Goal: Transaction & Acquisition: Subscribe to service/newsletter

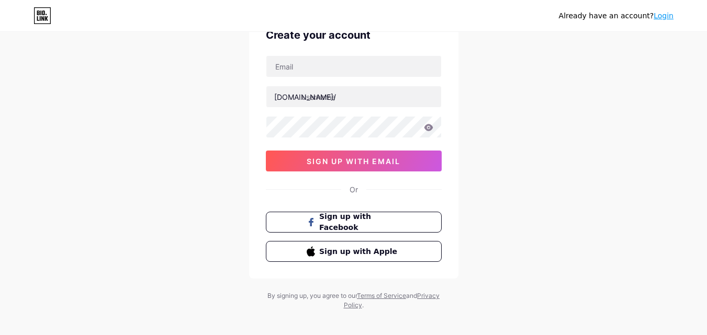
scroll to position [57, 0]
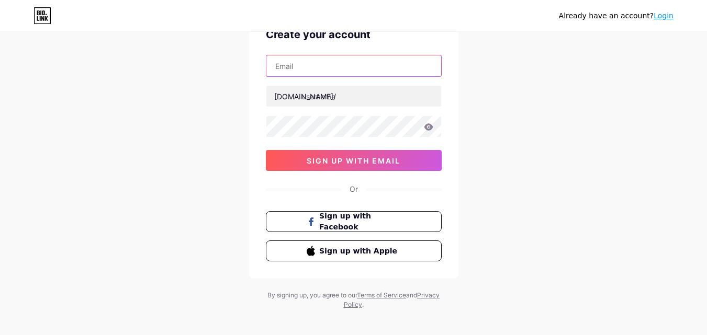
click at [382, 71] on input "text" at bounding box center [353, 65] width 175 height 21
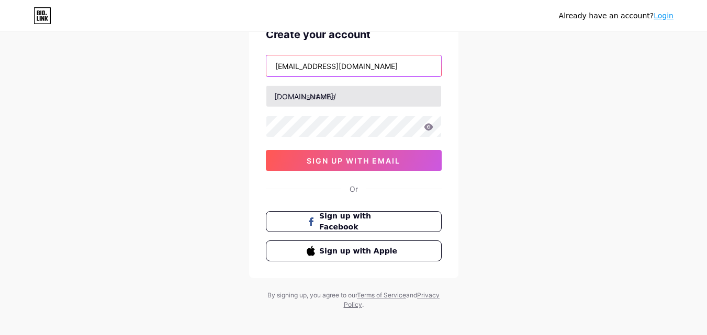
type input "[EMAIL_ADDRESS][DOMAIN_NAME]"
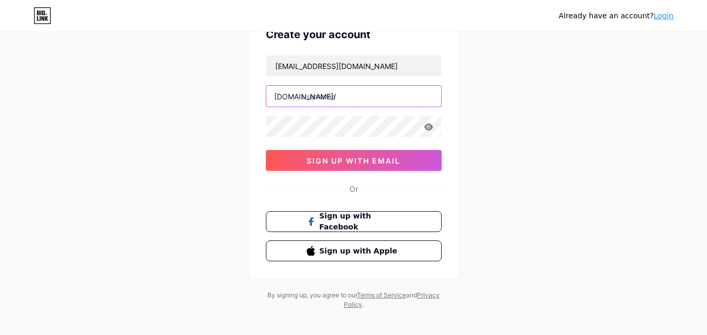
click at [358, 92] on input "text" at bounding box center [353, 96] width 175 height 21
type input "s"
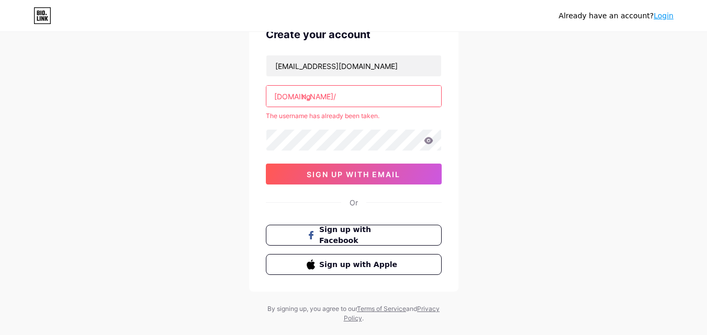
type input "n"
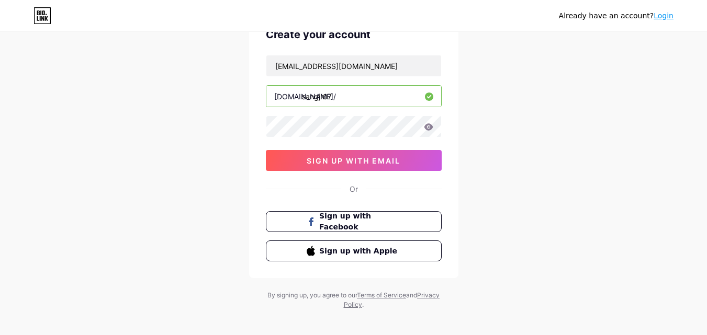
type input "sangjr07"
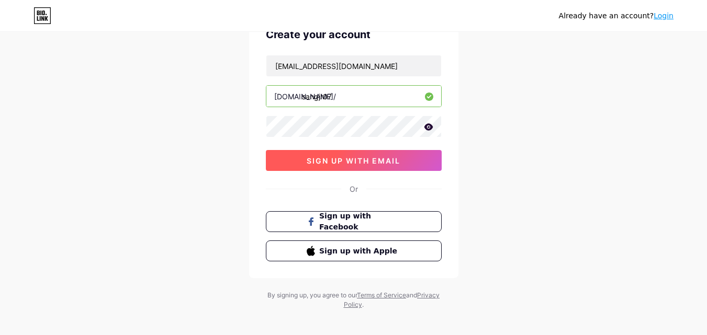
click at [327, 158] on span "sign up with email" at bounding box center [353, 160] width 94 height 9
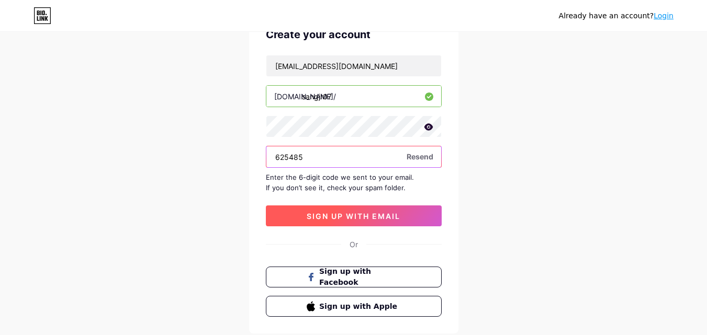
type input "625485"
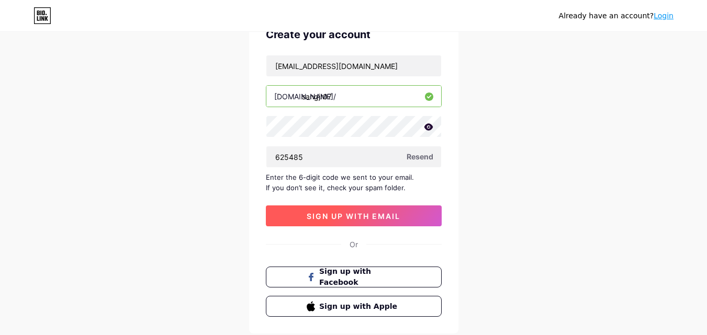
click at [370, 220] on span "sign up with email" at bounding box center [353, 216] width 94 height 9
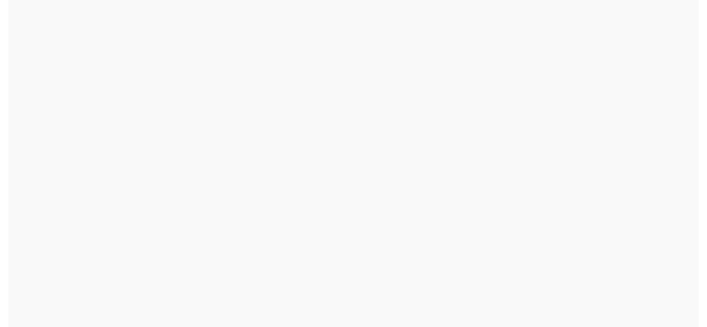
scroll to position [0, 0]
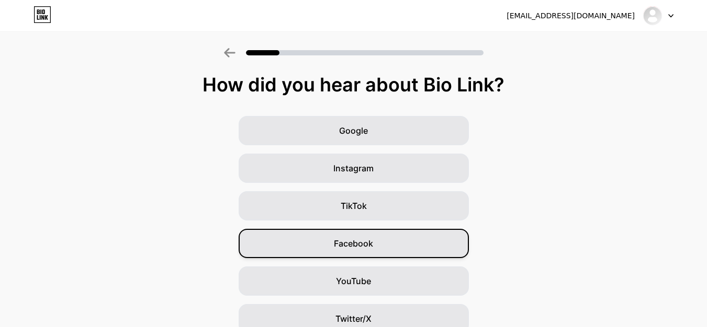
click at [368, 246] on span "Facebook" at bounding box center [353, 243] width 39 height 13
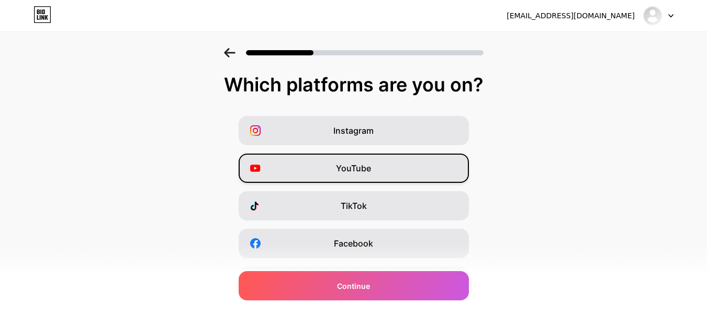
click at [363, 174] on span "YouTube" at bounding box center [353, 168] width 35 height 13
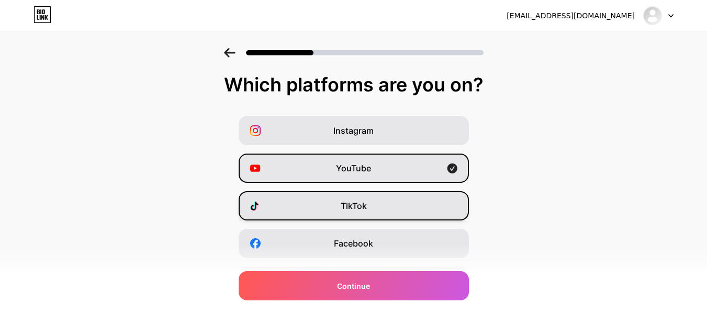
click at [349, 208] on span "TikTok" at bounding box center [353, 206] width 26 height 13
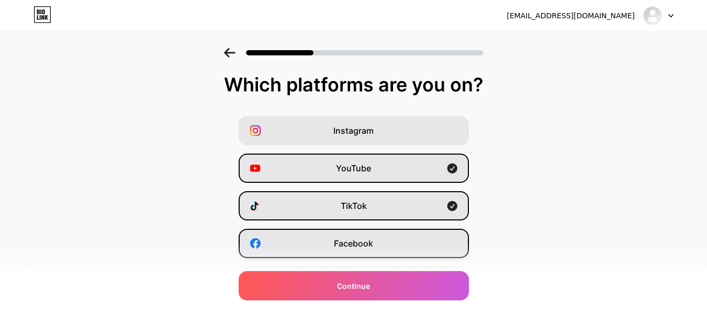
click at [342, 251] on div "Facebook" at bounding box center [354, 243] width 230 height 29
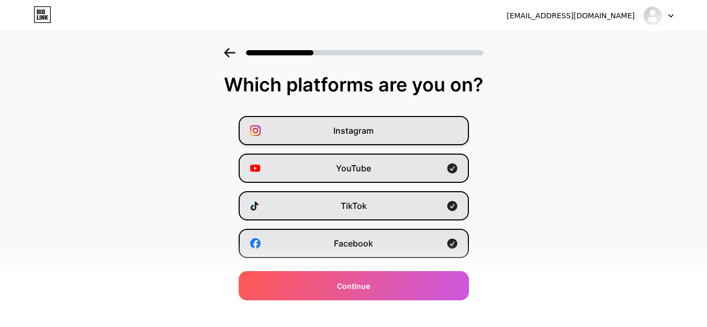
click at [361, 133] on span "Instagram" at bounding box center [353, 130] width 40 height 13
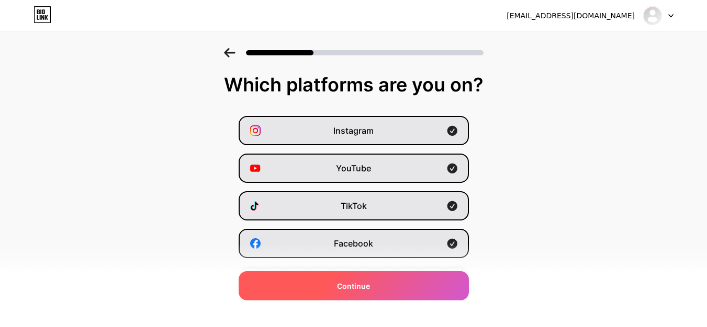
click at [331, 277] on div "Continue" at bounding box center [354, 285] width 230 height 29
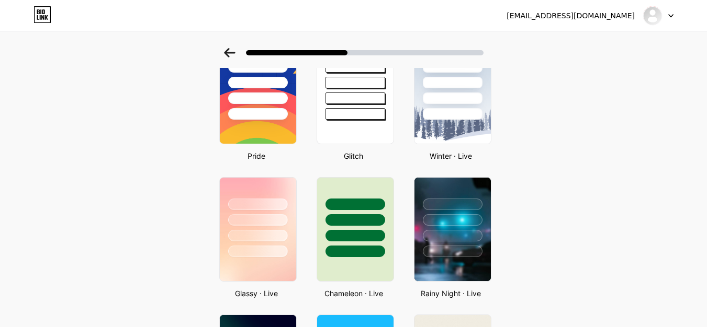
scroll to position [220, 0]
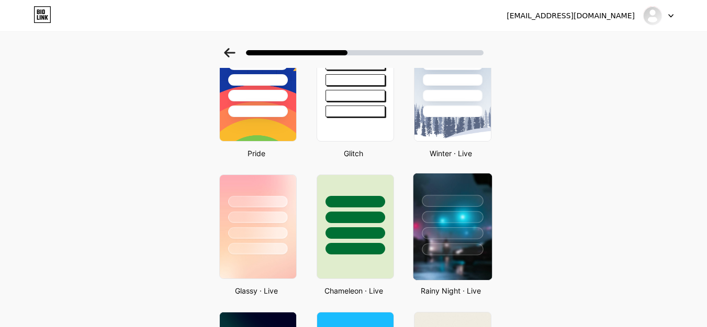
click at [449, 197] on div at bounding box center [452, 201] width 61 height 12
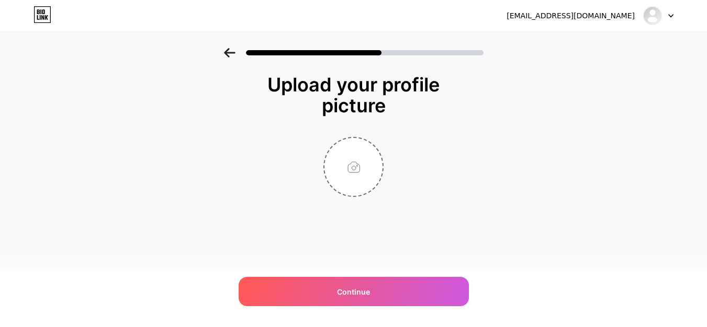
scroll to position [0, 0]
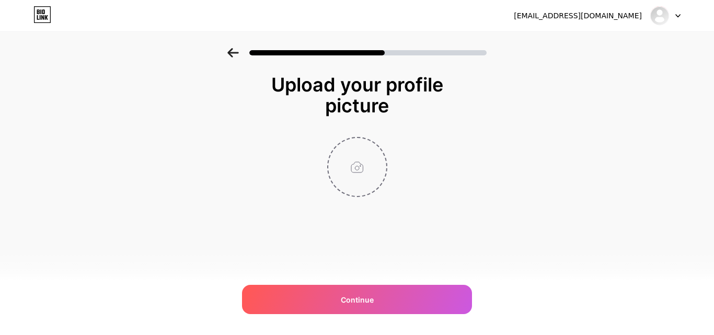
click at [359, 167] on input "file" at bounding box center [357, 167] width 58 height 58
type input "C:\fakepath\hinh-nen-van-gogh-13.jpg"
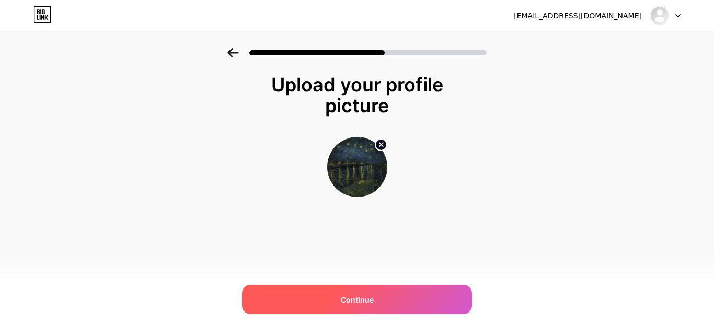
click at [362, 294] on span "Continue" at bounding box center [357, 299] width 33 height 11
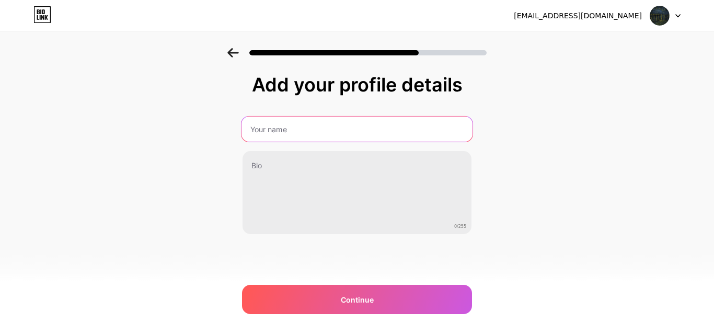
click at [341, 128] on input "text" at bounding box center [357, 129] width 231 height 25
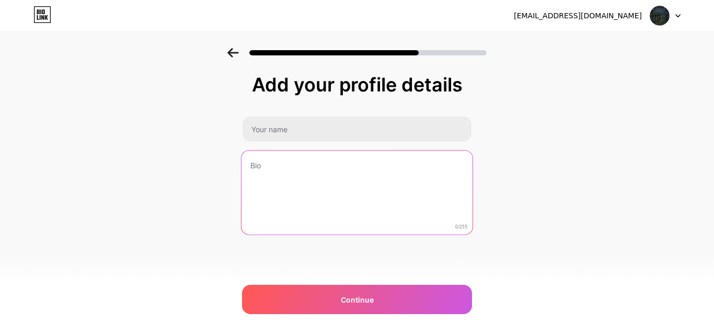
click at [278, 179] on textarea at bounding box center [357, 193] width 231 height 85
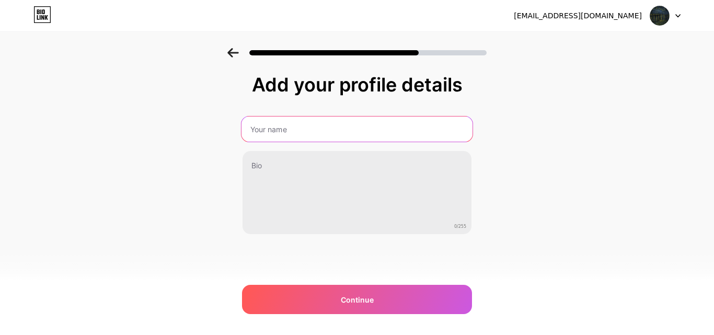
click at [313, 122] on input "text" at bounding box center [357, 129] width 231 height 25
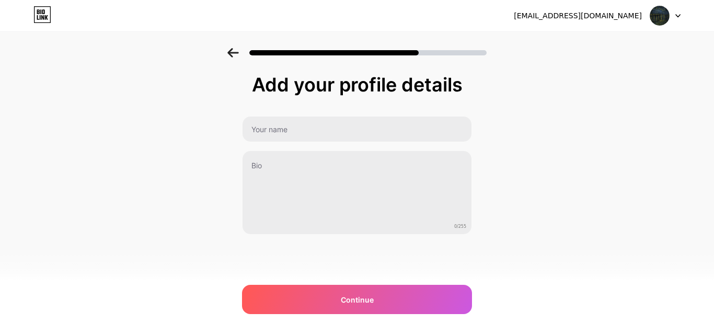
click at [256, 83] on div "Add your profile details" at bounding box center [357, 84] width 220 height 21
drag, startPoint x: 470, startPoint y: 76, endPoint x: 458, endPoint y: 78, distance: 12.2
click at [458, 78] on div "Add your profile details" at bounding box center [357, 84] width 230 height 21
click at [458, 78] on div "Add your profile details" at bounding box center [357, 84] width 220 height 21
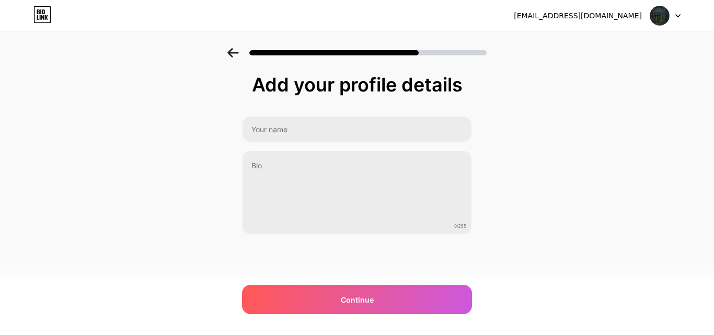
click at [458, 78] on div "Add your profile details" at bounding box center [357, 84] width 220 height 21
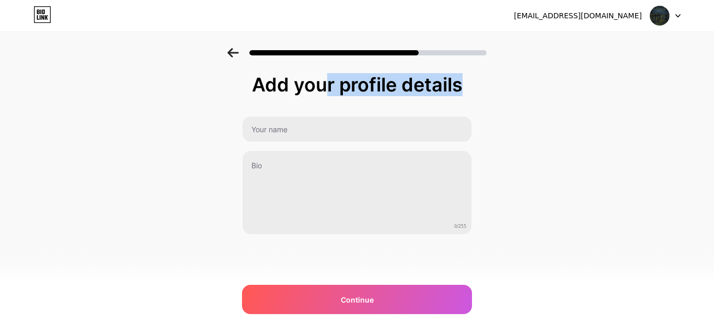
click at [458, 78] on div "Add your profile details" at bounding box center [357, 84] width 220 height 21
click at [451, 78] on div "Add your profile details" at bounding box center [357, 84] width 220 height 21
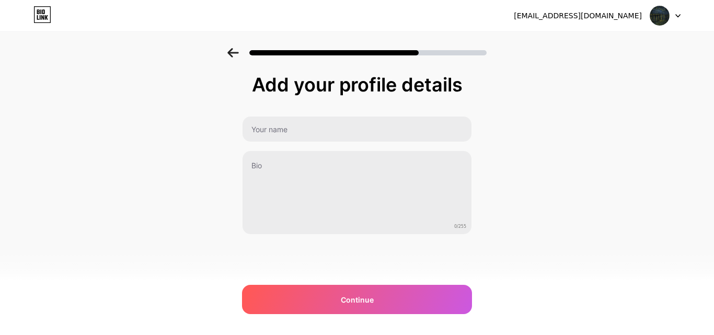
drag, startPoint x: 451, startPoint y: 78, endPoint x: 383, endPoint y: 82, distance: 67.5
click at [383, 82] on div "Add your profile details" at bounding box center [357, 84] width 220 height 21
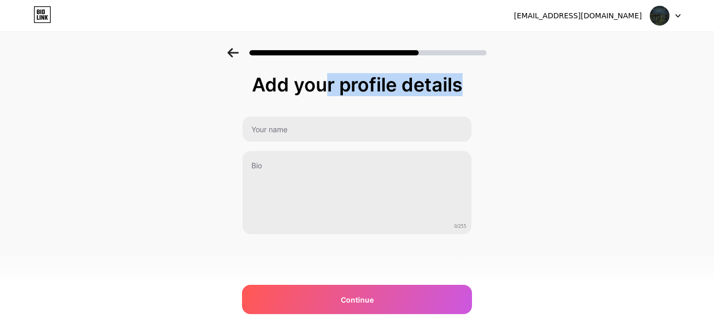
click at [383, 82] on div "Add your profile details" at bounding box center [357, 84] width 220 height 21
copy div "Add your profile details"
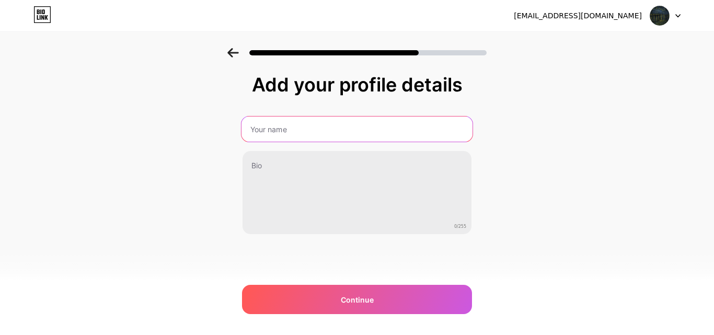
click at [280, 137] on input "text" at bounding box center [357, 129] width 231 height 25
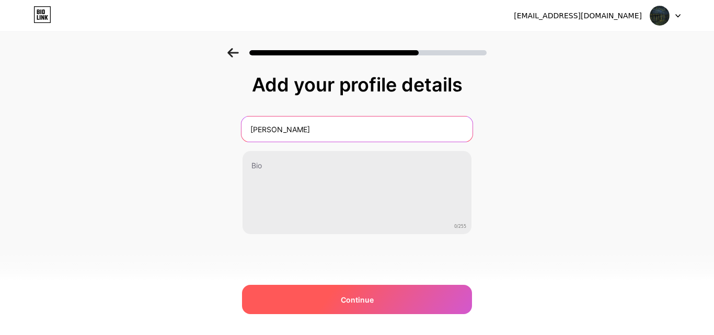
type input "[PERSON_NAME]"
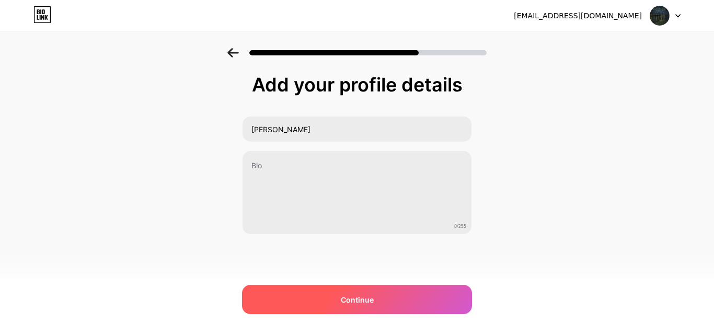
click at [344, 308] on div "Continue" at bounding box center [357, 299] width 230 height 29
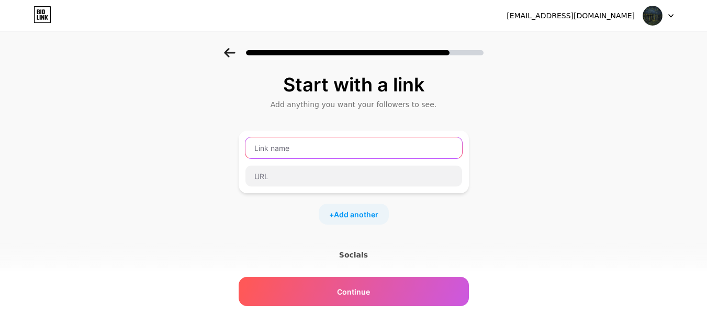
click at [323, 150] on input "text" at bounding box center [353, 148] width 217 height 21
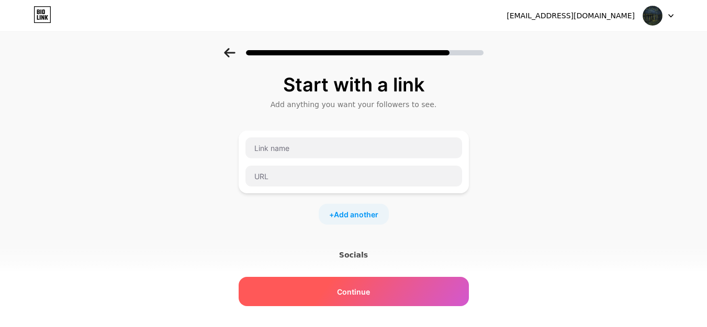
click at [298, 286] on div "Continue" at bounding box center [354, 291] width 230 height 29
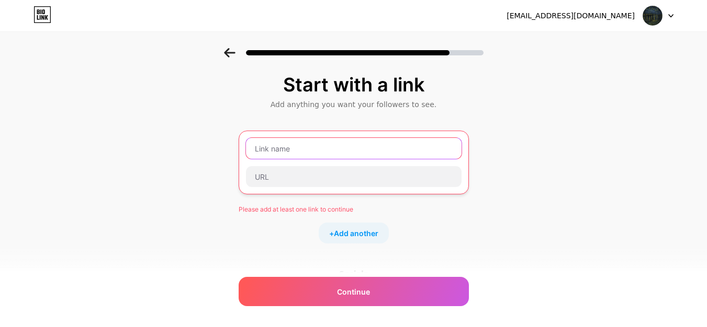
click at [322, 149] on input "text" at bounding box center [353, 148] width 215 height 21
click at [319, 84] on div "Start with a link" at bounding box center [354, 84] width 220 height 21
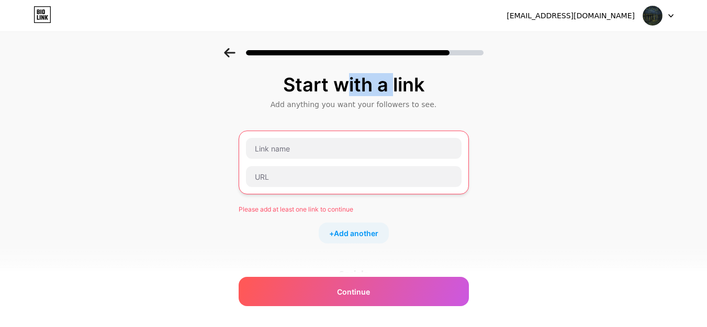
click at [319, 84] on div "Start with a link" at bounding box center [354, 84] width 220 height 21
copy div "Start with a link"
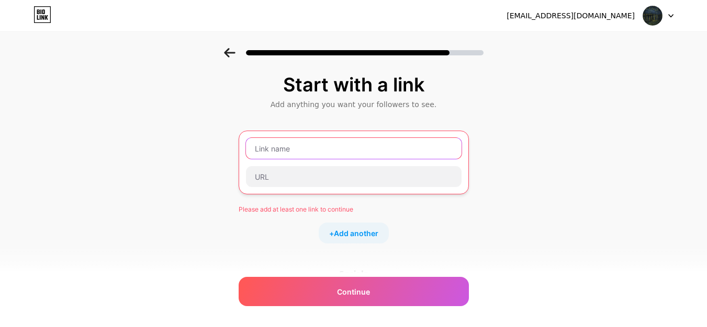
click at [306, 156] on input "text" at bounding box center [353, 148] width 215 height 21
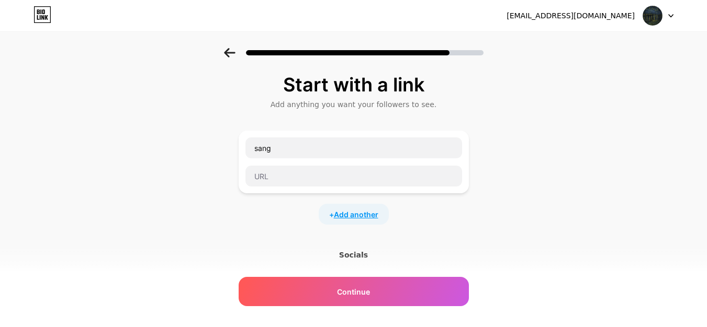
click at [338, 219] on span "Add another" at bounding box center [356, 214] width 44 height 11
click at [295, 222] on input "text" at bounding box center [353, 221] width 217 height 21
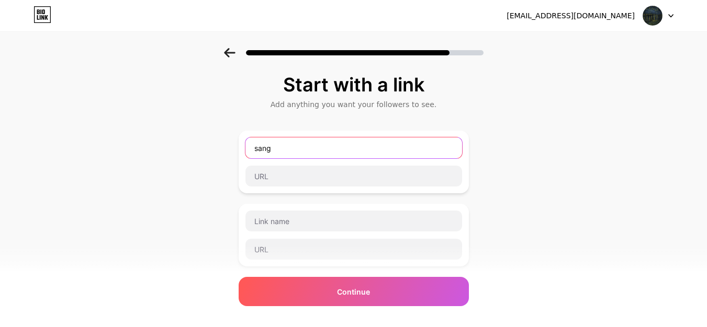
click at [301, 145] on input "sang" at bounding box center [353, 148] width 217 height 21
type input "s"
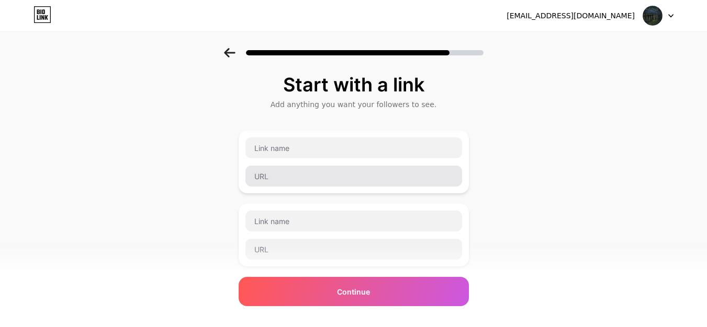
drag, startPoint x: 332, startPoint y: 187, endPoint x: 335, endPoint y: 179, distance: 8.2
click at [335, 179] on div at bounding box center [354, 176] width 218 height 22
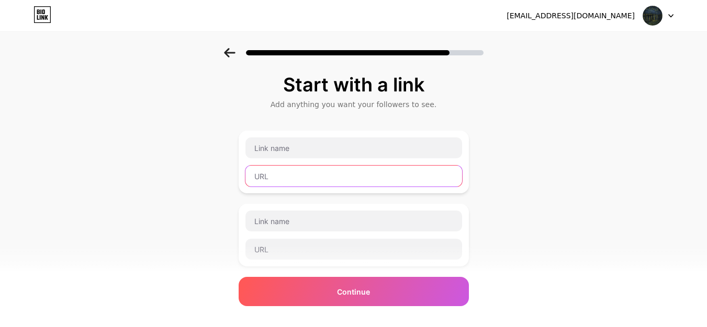
click at [335, 179] on input "text" at bounding box center [353, 176] width 217 height 21
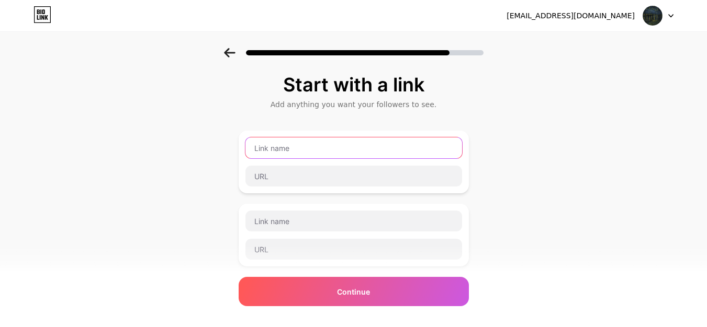
click at [336, 149] on input "text" at bounding box center [353, 148] width 217 height 21
type input "f"
type input "F"
type input "f"
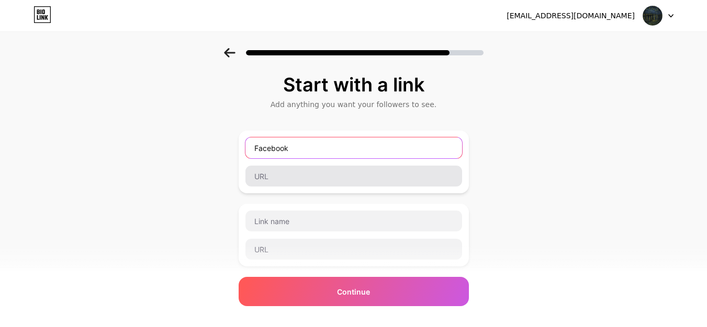
type input "Facebook"
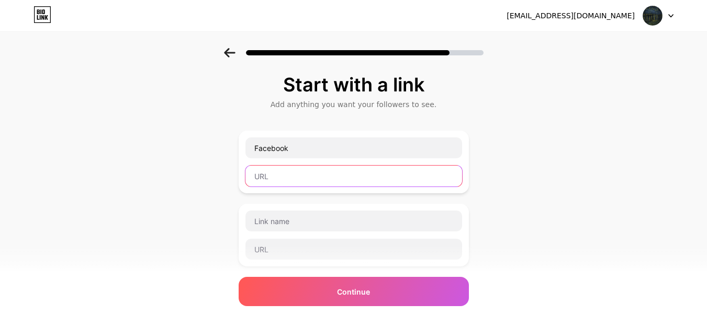
click at [336, 172] on input "text" at bounding box center [353, 176] width 217 height 21
paste input "[URL][DOMAIN_NAME][DOMAIN_NAME]"
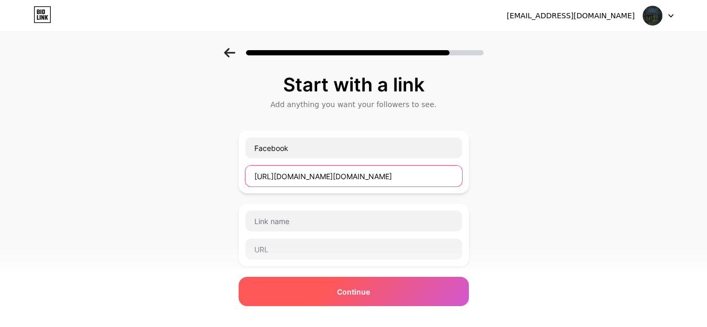
type input "[URL][DOMAIN_NAME][DOMAIN_NAME]"
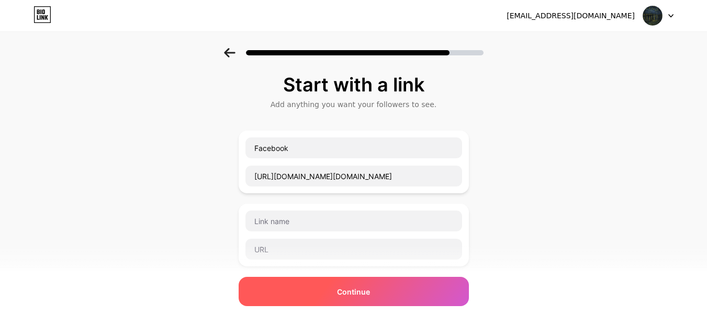
click at [359, 290] on span "Continue" at bounding box center [353, 292] width 33 height 11
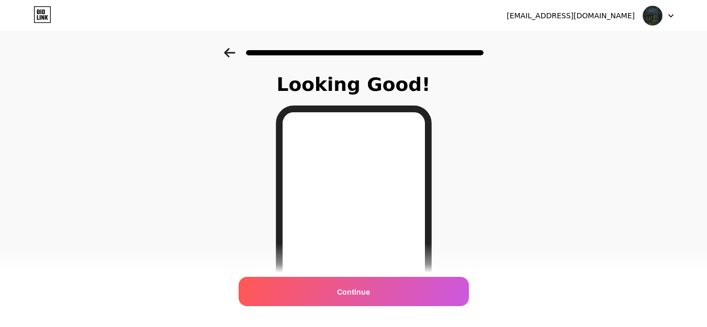
click at [230, 53] on icon at bounding box center [229, 52] width 11 height 9
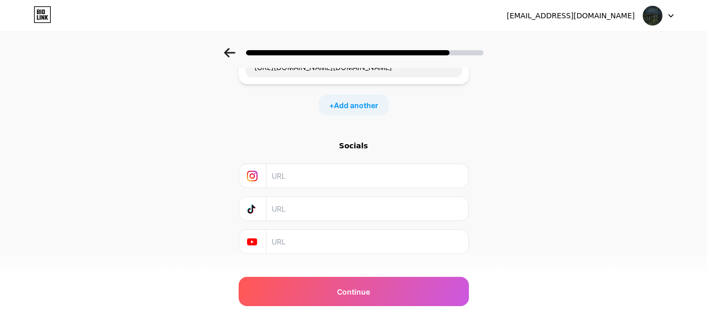
scroll to position [130, 0]
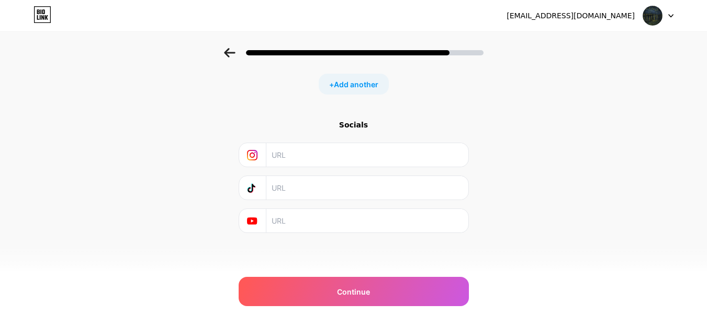
click at [290, 147] on input "text" at bounding box center [366, 155] width 190 height 24
paste input "[URL][DOMAIN_NAME][DOMAIN_NAME]"
type input "[URL][DOMAIN_NAME][DOMAIN_NAME]"
click at [353, 179] on input "text" at bounding box center [366, 188] width 190 height 24
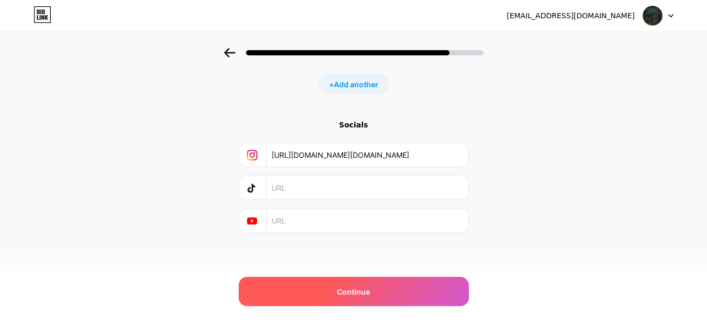
click at [338, 287] on div "Continue" at bounding box center [354, 291] width 230 height 29
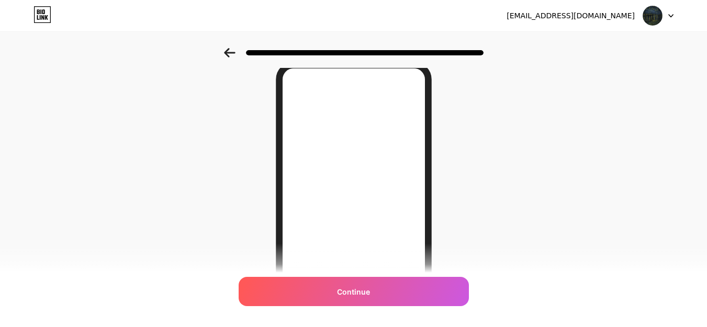
scroll to position [43, 0]
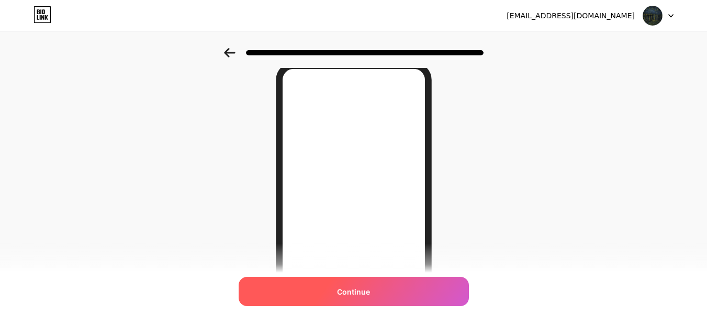
click at [374, 303] on div "Continue" at bounding box center [354, 291] width 230 height 29
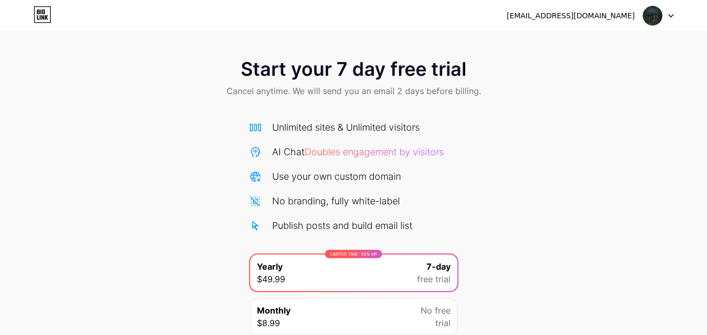
scroll to position [86, 0]
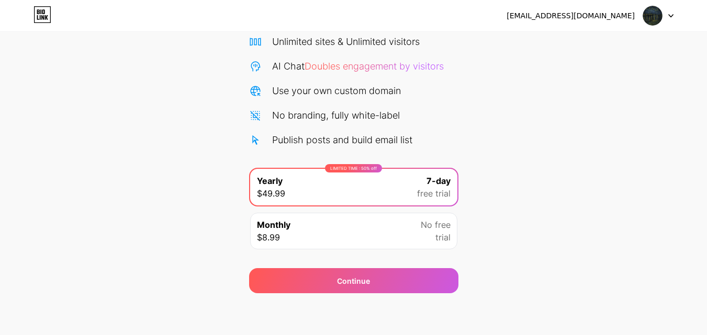
click at [327, 222] on div "Monthly $8.99 No free trial" at bounding box center [353, 231] width 207 height 37
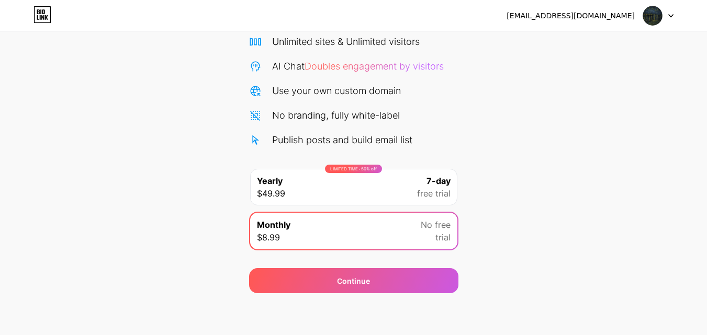
drag, startPoint x: 42, startPoint y: 29, endPoint x: 49, endPoint y: 21, distance: 10.8
click at [49, 21] on div "[EMAIL_ADDRESS][DOMAIN_NAME] Logout" at bounding box center [353, 15] width 707 height 31
click at [49, 21] on icon at bounding box center [42, 14] width 18 height 17
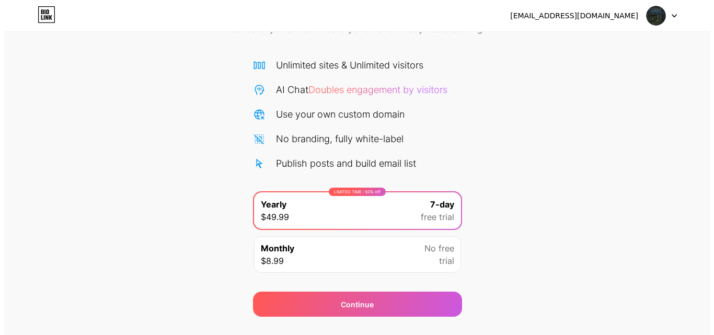
scroll to position [86, 0]
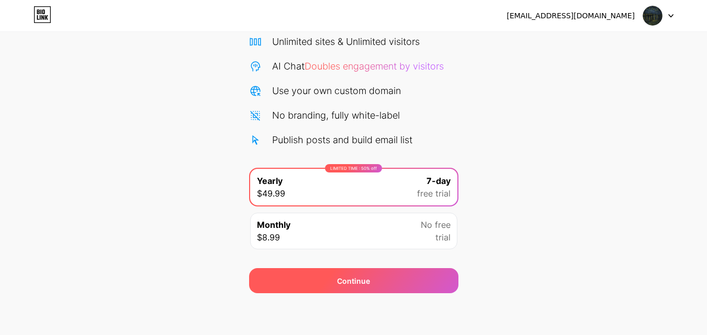
click at [358, 281] on span "Continue" at bounding box center [353, 281] width 33 height 11
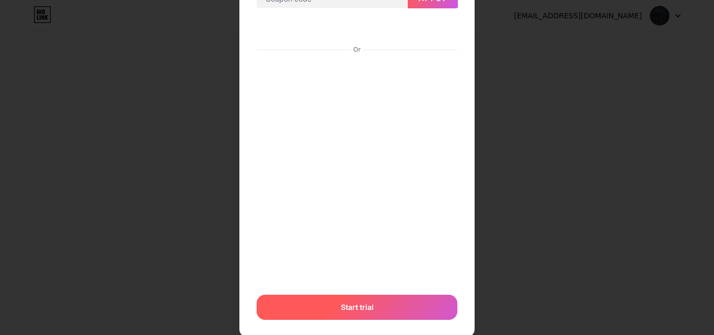
scroll to position [109, 0]
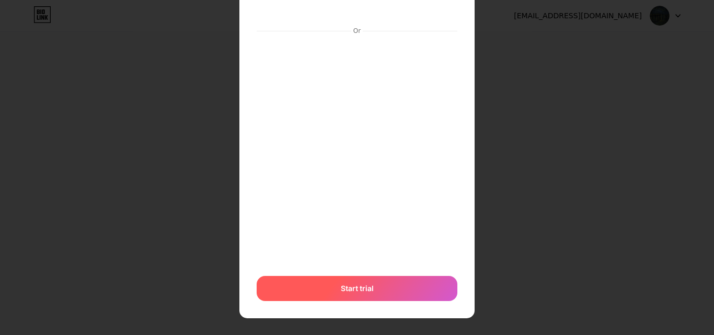
click at [368, 280] on div "Start trial" at bounding box center [357, 288] width 201 height 25
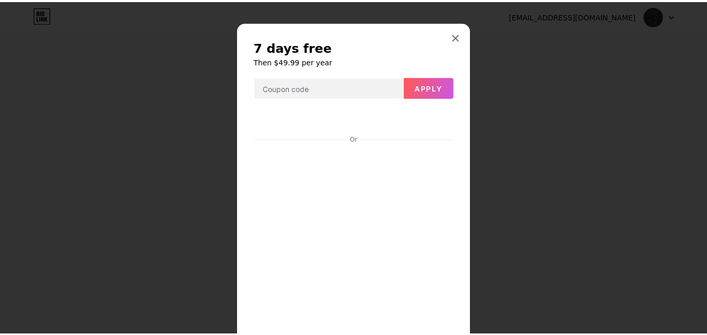
scroll to position [0, 0]
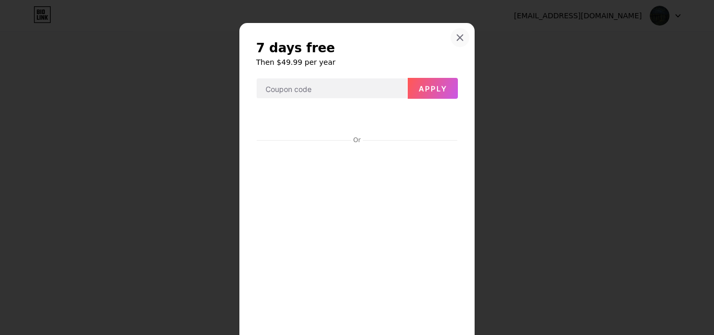
click at [451, 36] on div at bounding box center [460, 37] width 19 height 19
